Goal: Check status: Check status

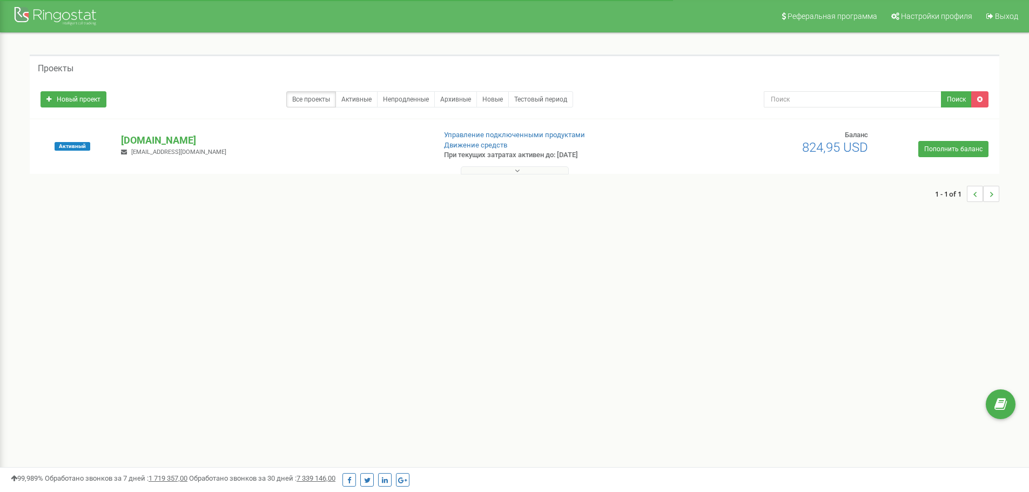
click at [526, 169] on button at bounding box center [515, 170] width 108 height 8
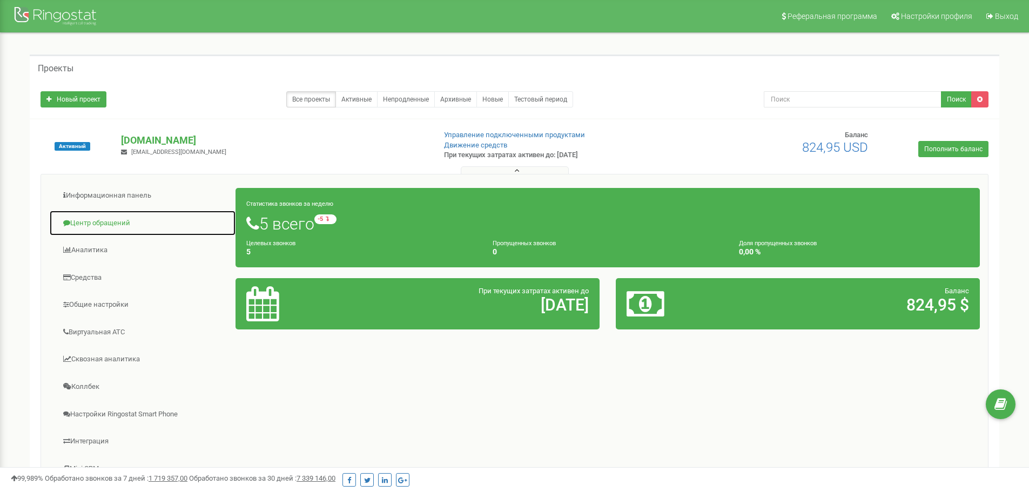
click at [101, 222] on link "Центр обращений" at bounding box center [142, 223] width 187 height 26
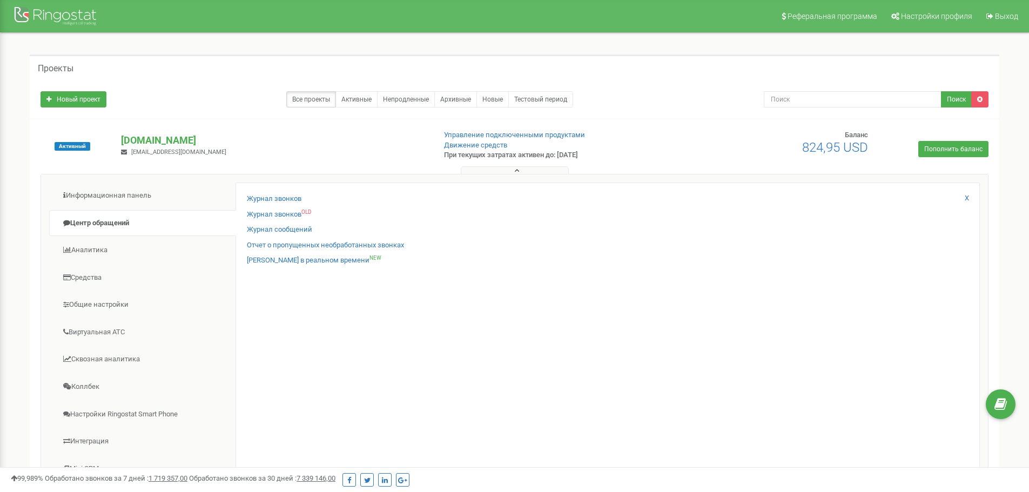
click at [274, 204] on div "Журнал звонков" at bounding box center [608, 202] width 722 height 16
click at [277, 196] on link "Журнал звонков" at bounding box center [274, 199] width 55 height 10
click at [266, 200] on link "Журнал звонков" at bounding box center [274, 199] width 55 height 10
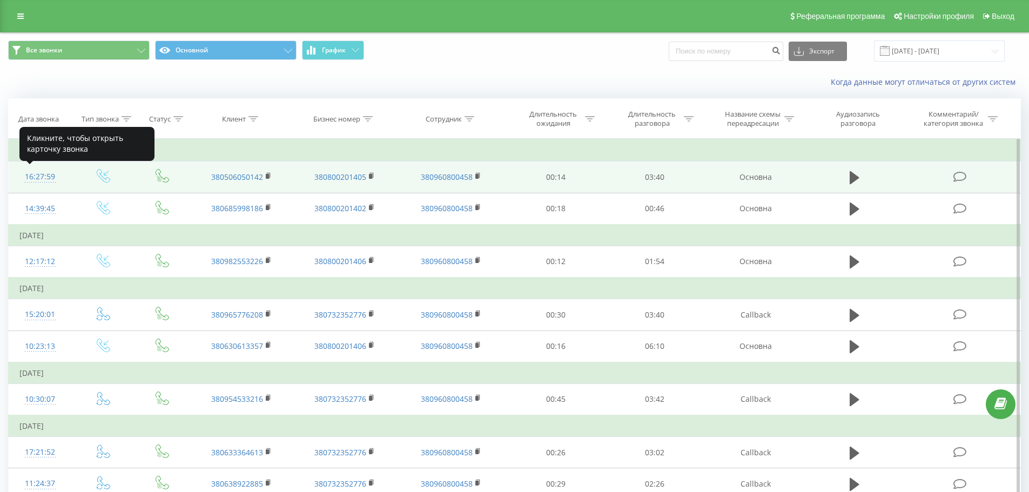
click at [42, 174] on div "16:27:59" at bounding box center [40, 176] width 42 height 21
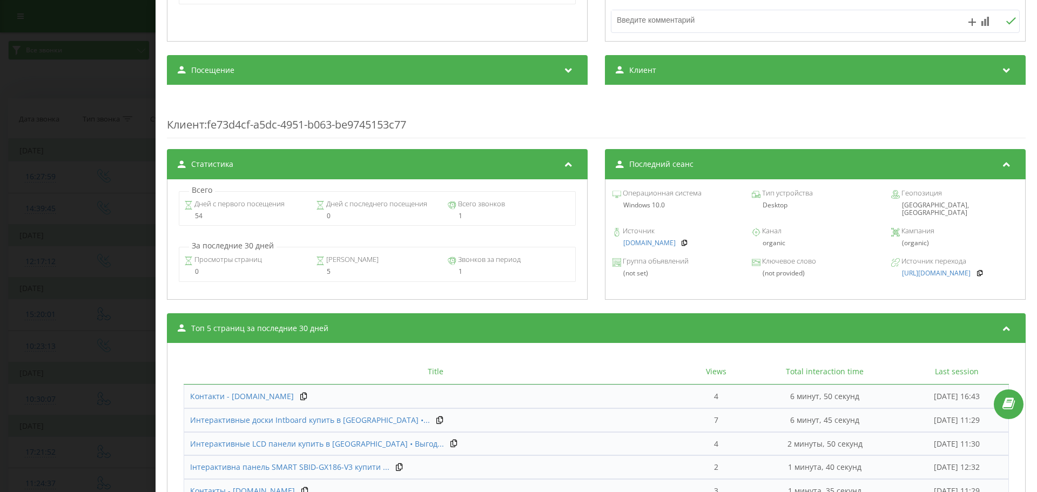
scroll to position [425, 0]
